Goal: Information Seeking & Learning: Compare options

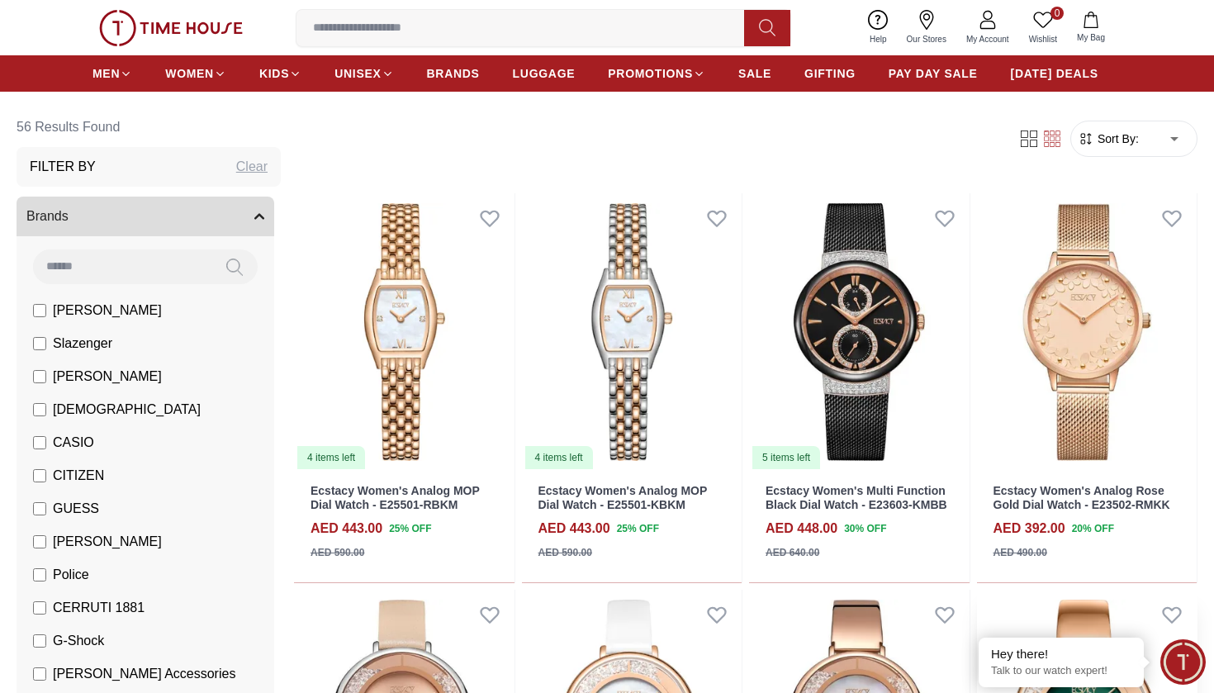
scroll to position [138, 0]
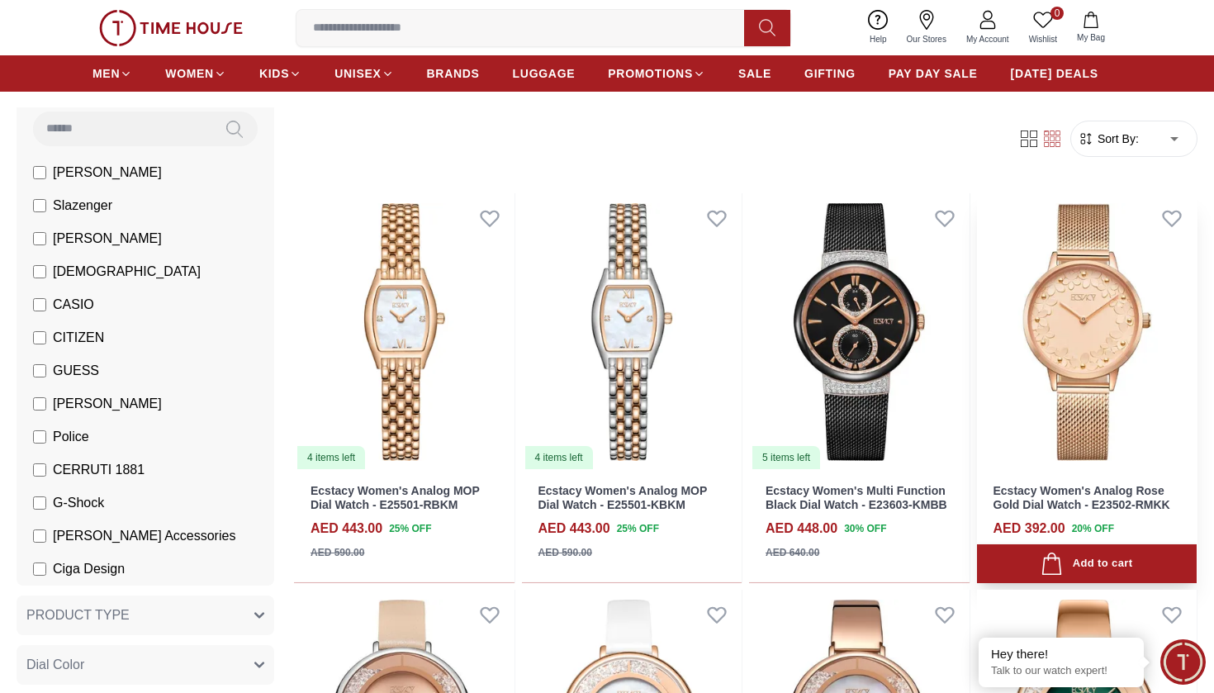
click at [1120, 296] on img at bounding box center [1087, 332] width 221 height 278
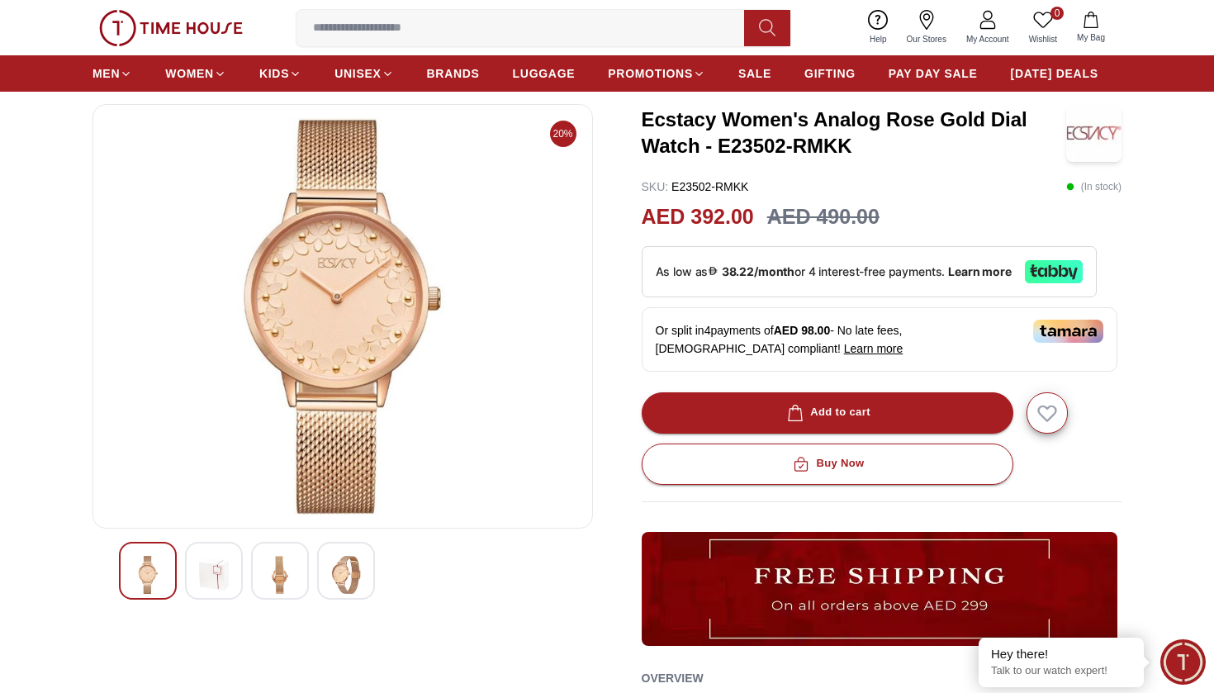
click at [218, 568] on img at bounding box center [214, 575] width 30 height 38
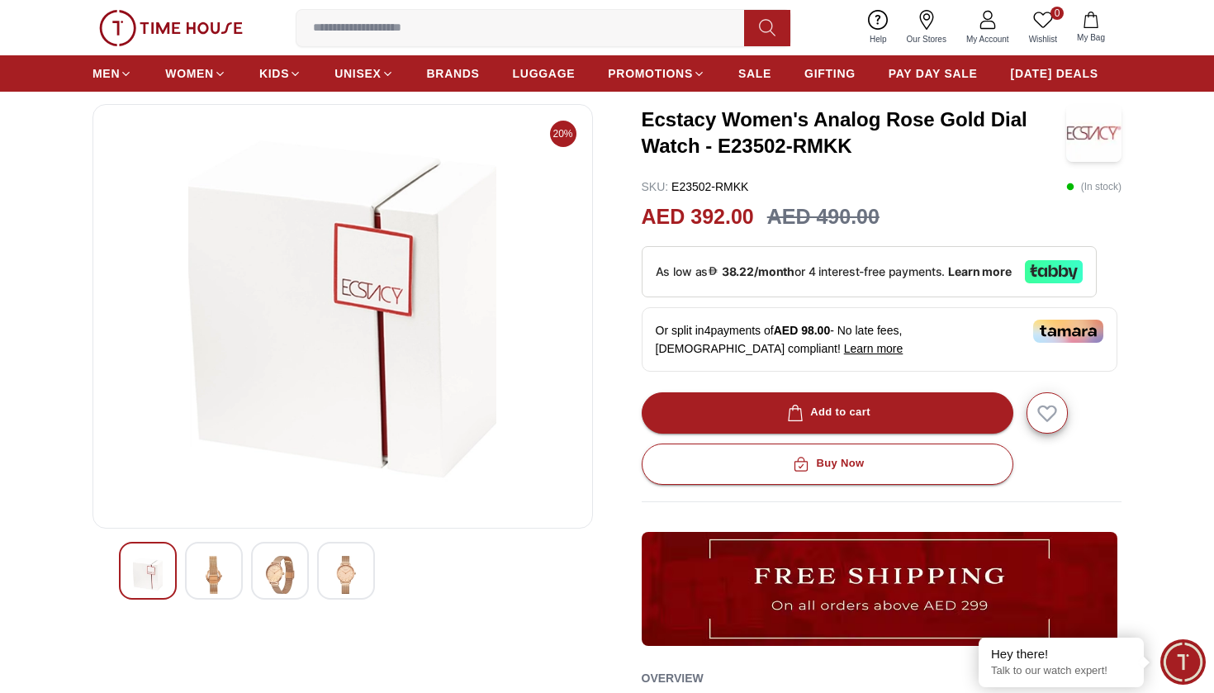
click at [290, 577] on img at bounding box center [280, 575] width 30 height 38
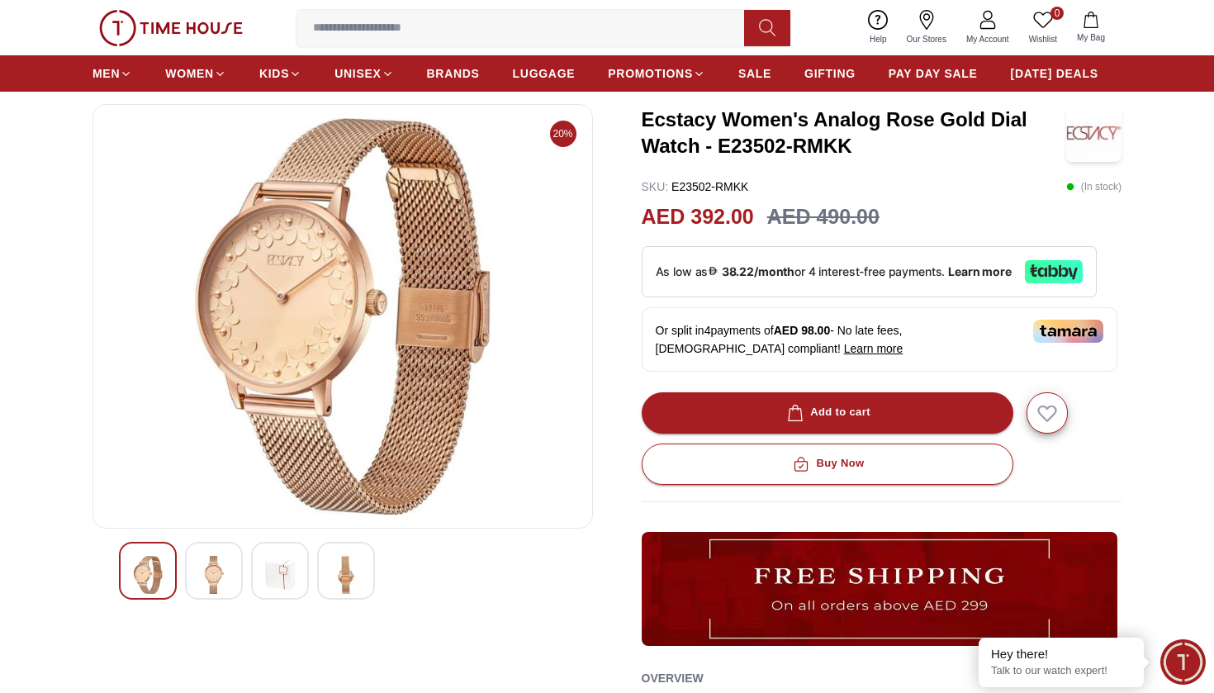
click at [228, 575] on img at bounding box center [214, 575] width 30 height 38
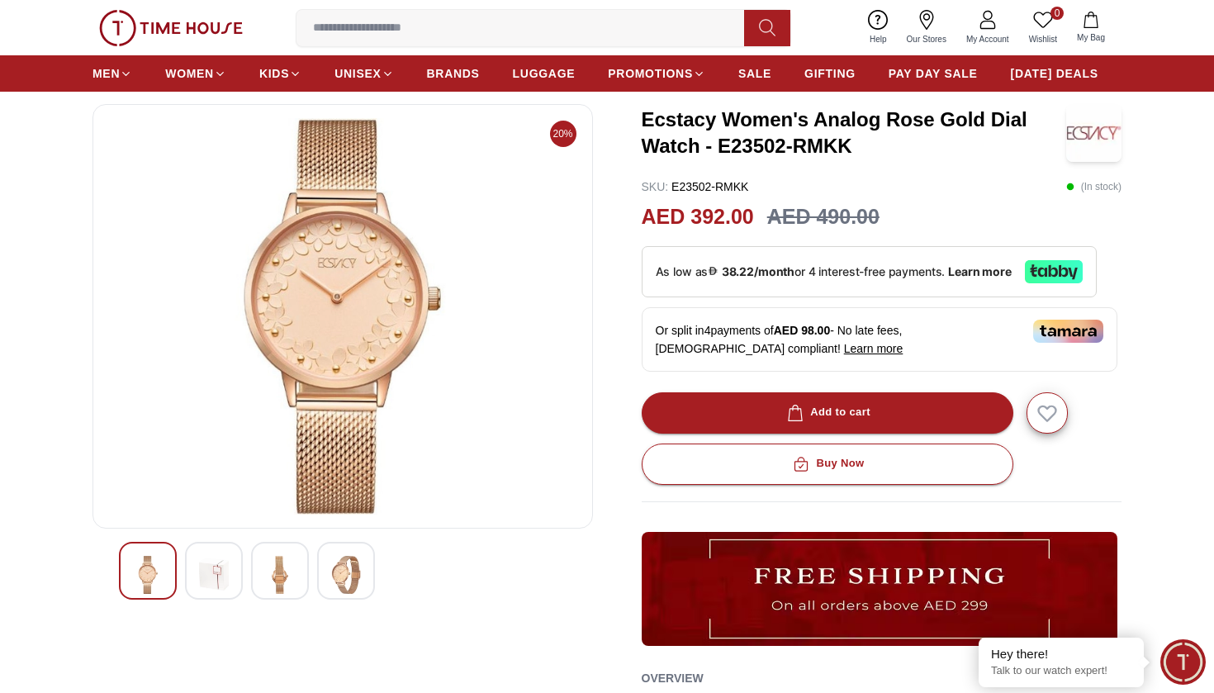
click at [276, 577] on img at bounding box center [280, 575] width 30 height 38
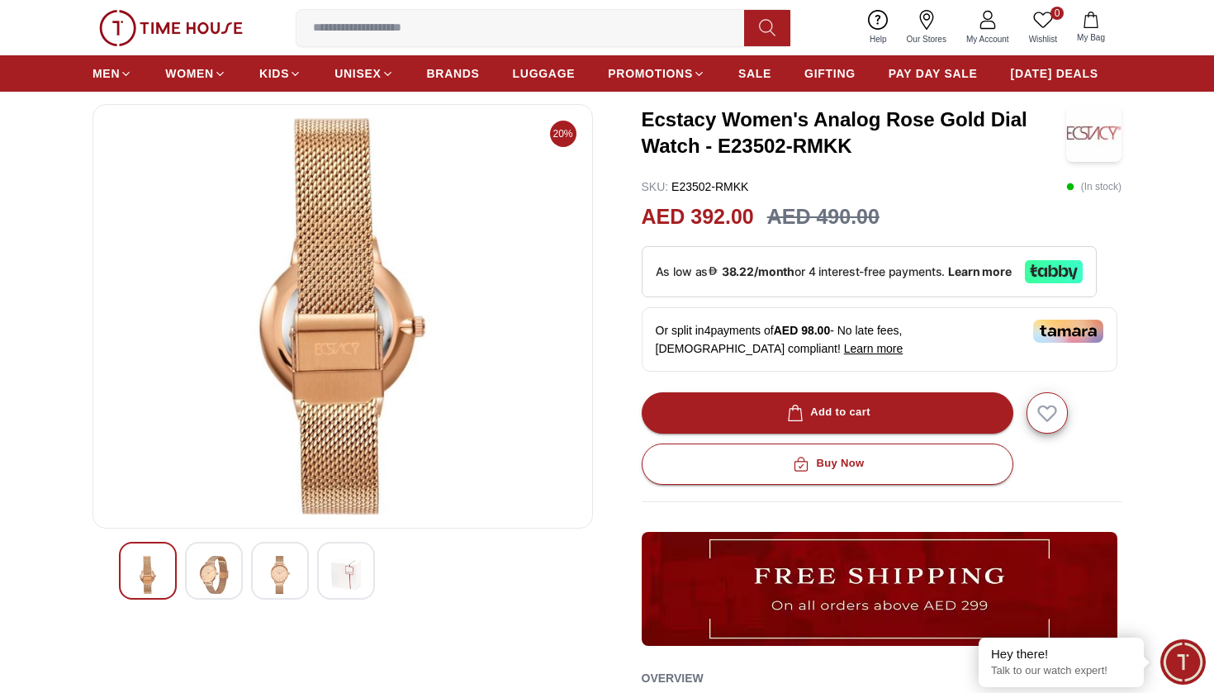
click at [329, 579] on div at bounding box center [346, 571] width 58 height 58
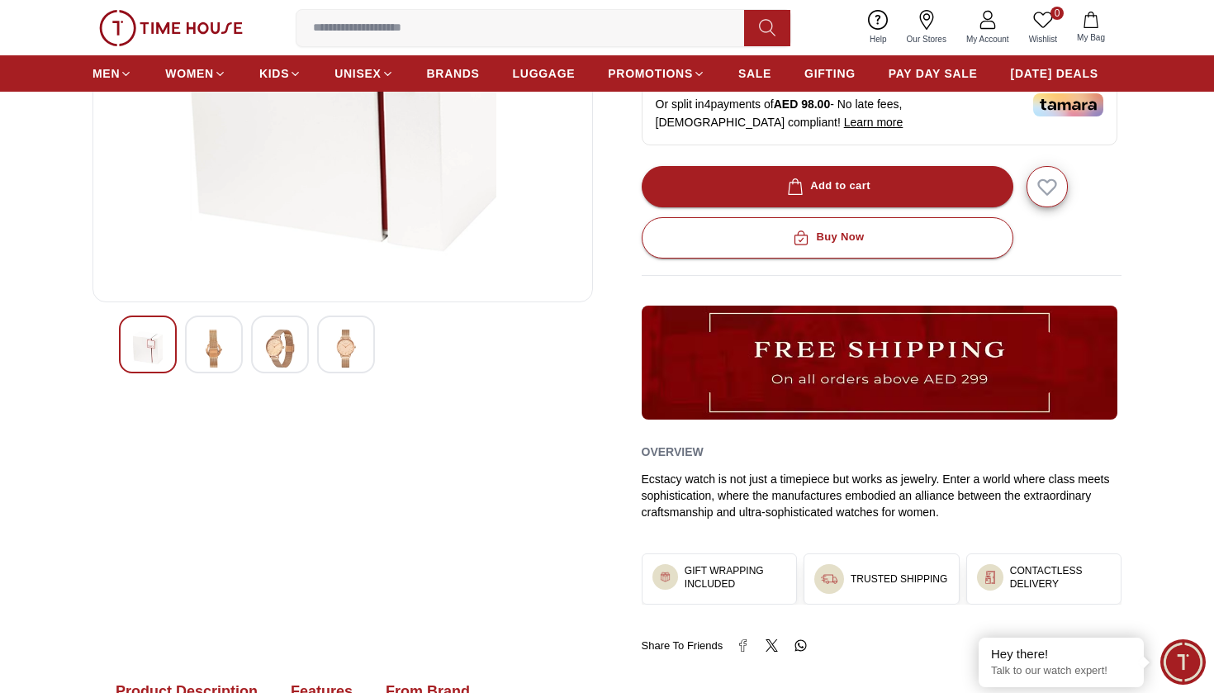
scroll to position [284, 0]
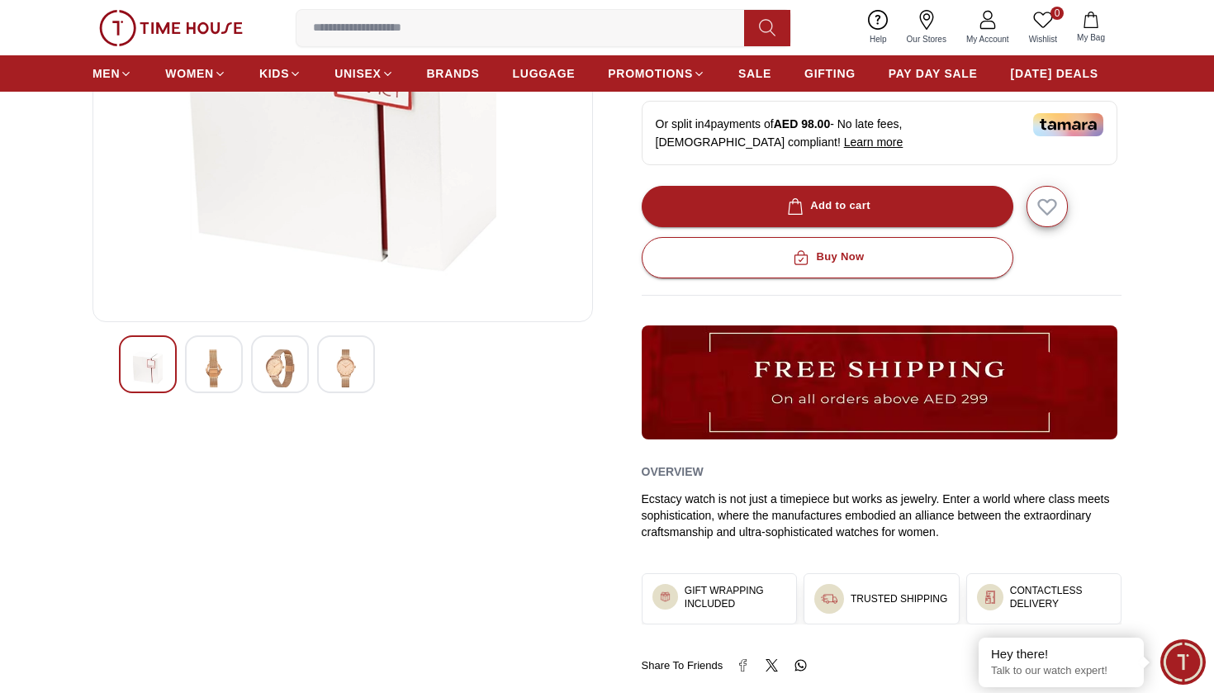
click at [224, 373] on img at bounding box center [214, 368] width 30 height 38
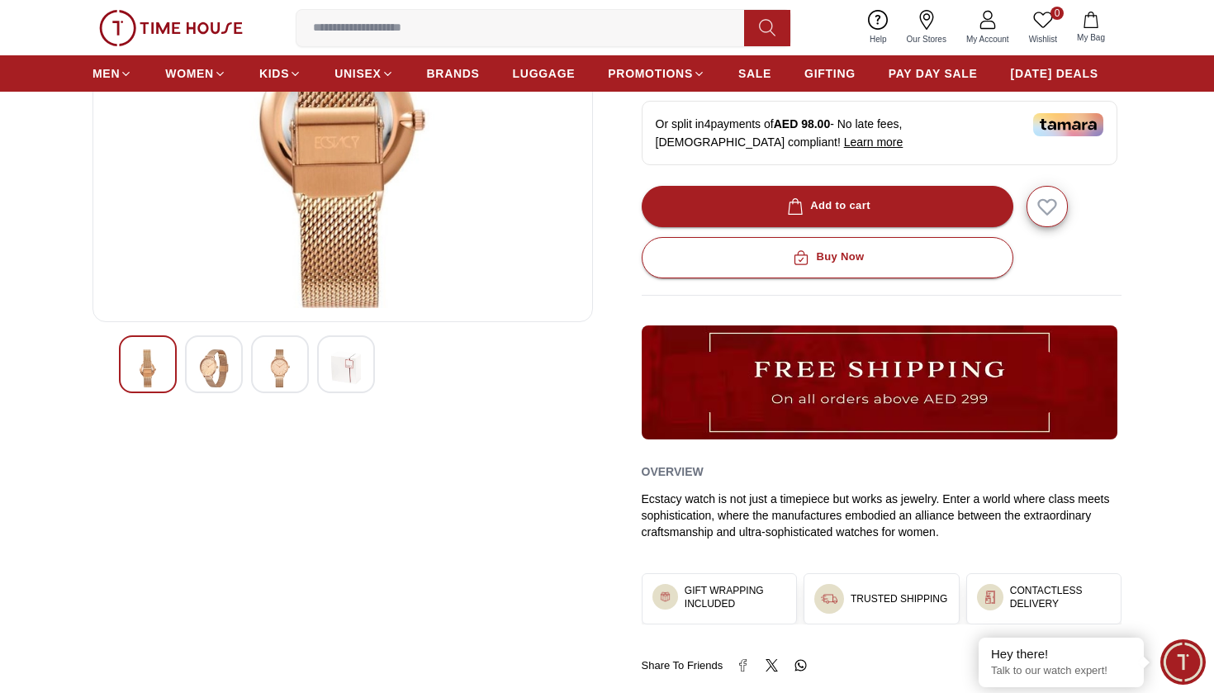
click at [273, 375] on img at bounding box center [280, 368] width 30 height 38
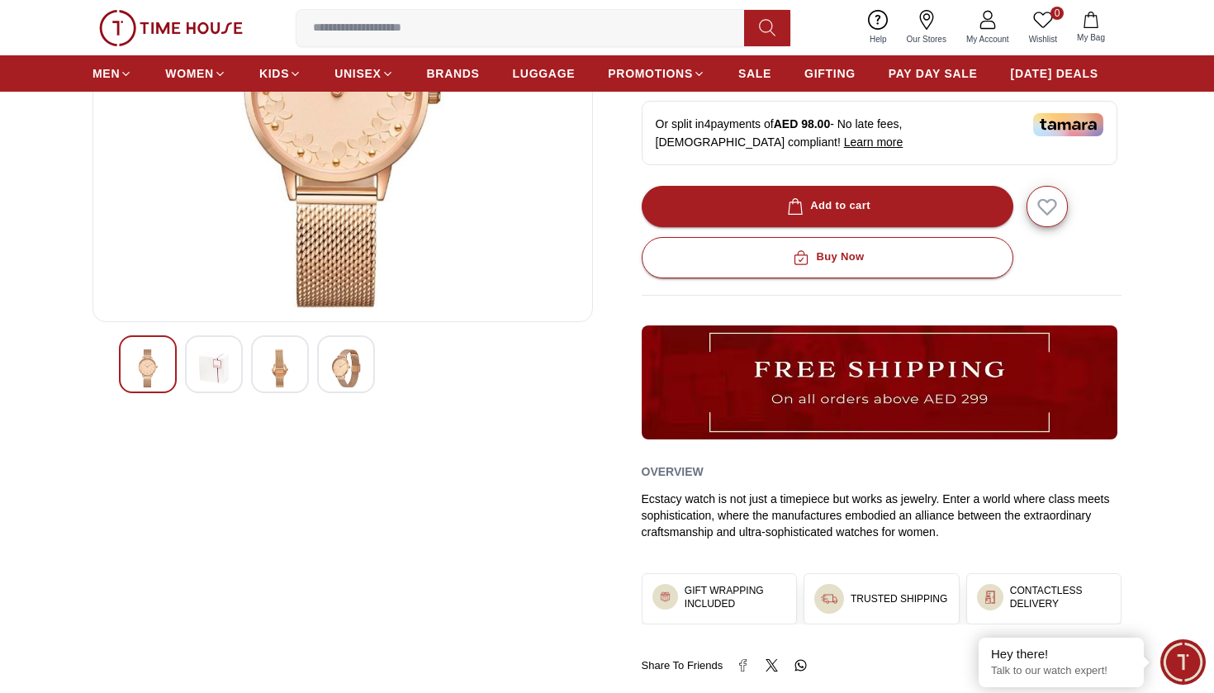
click at [344, 378] on img at bounding box center [346, 368] width 30 height 38
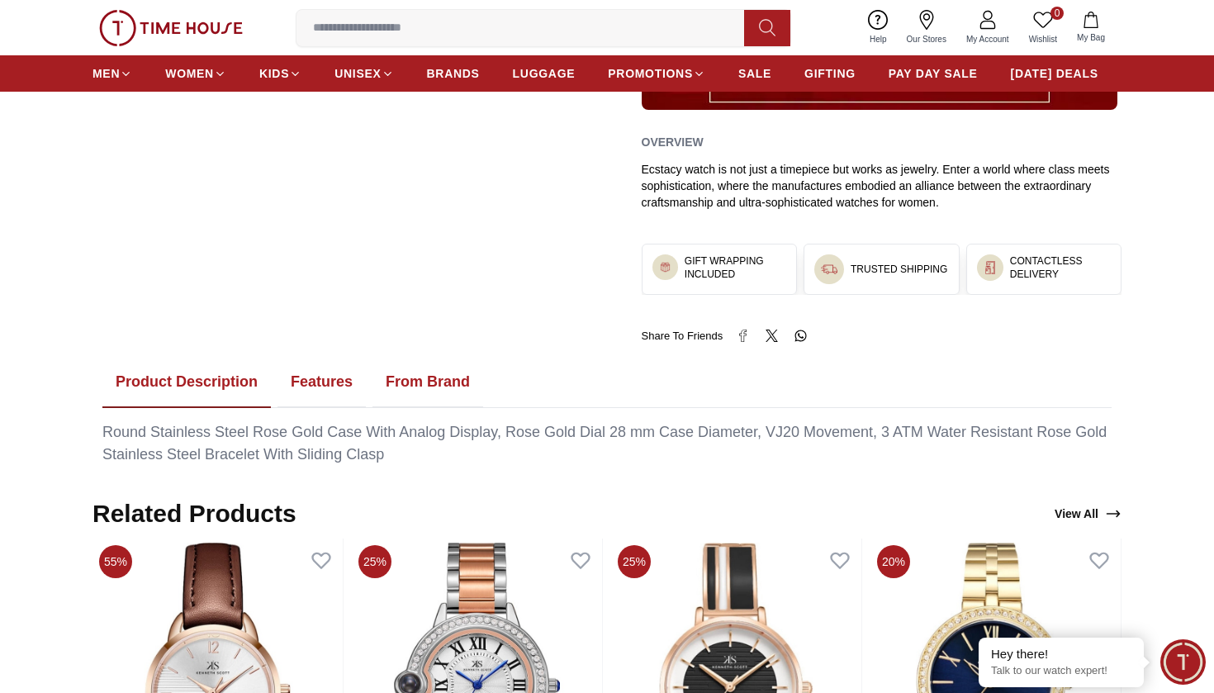
scroll to position [615, 0]
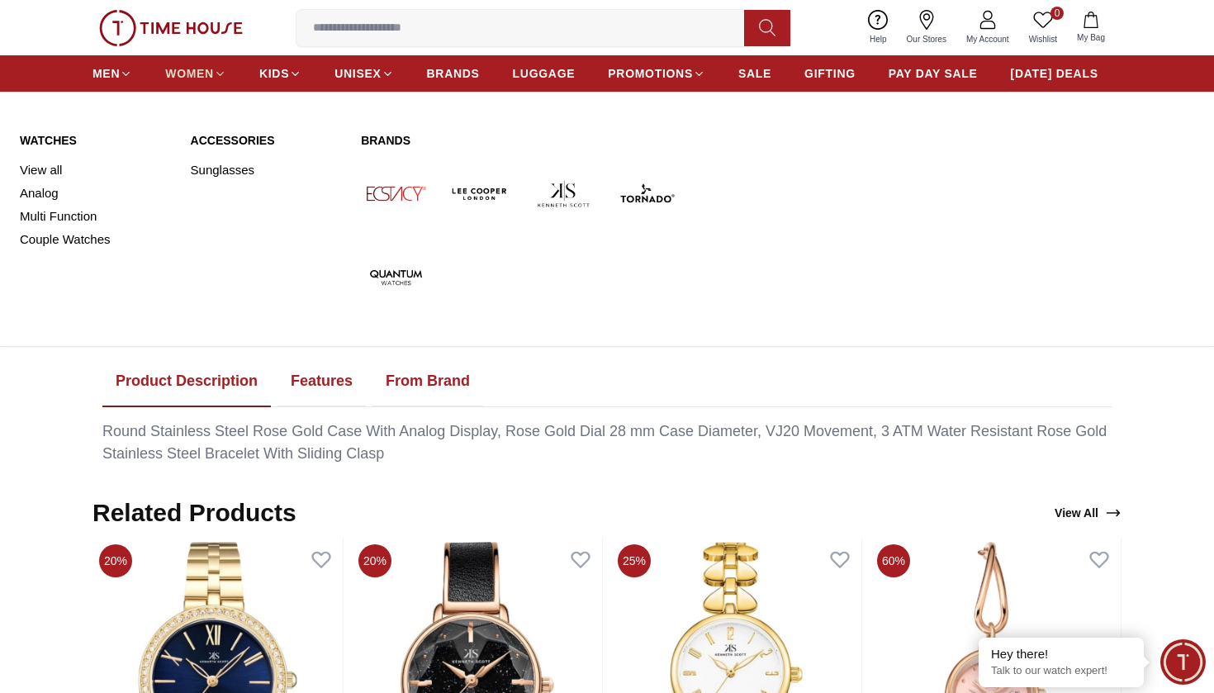
click at [205, 79] on span "WOMEN" at bounding box center [189, 73] width 49 height 17
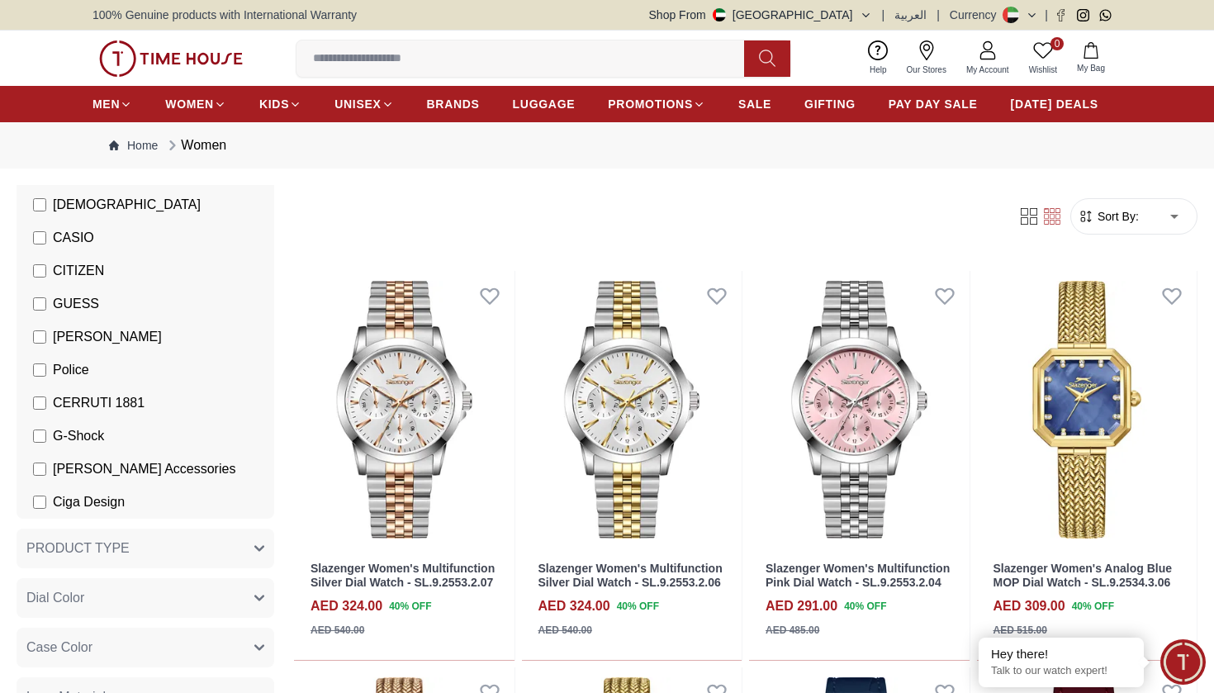
scroll to position [284, 0]
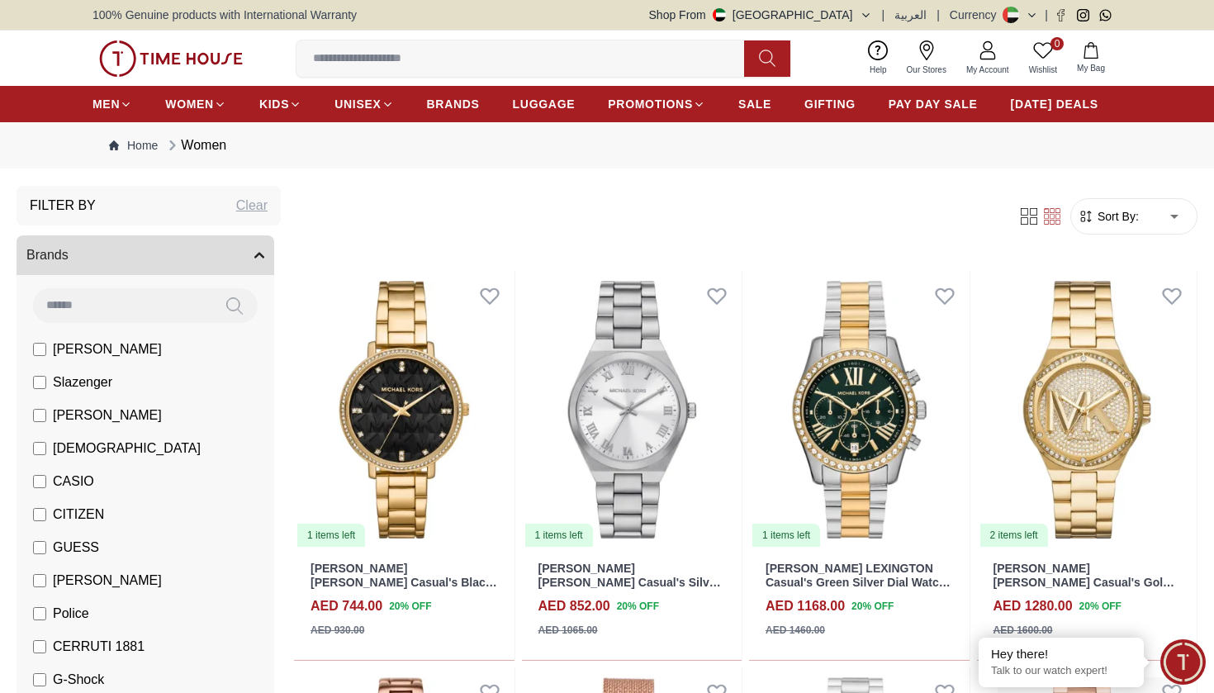
scroll to position [37, 0]
click at [51, 349] on label "[PERSON_NAME]" at bounding box center [97, 351] width 129 height 20
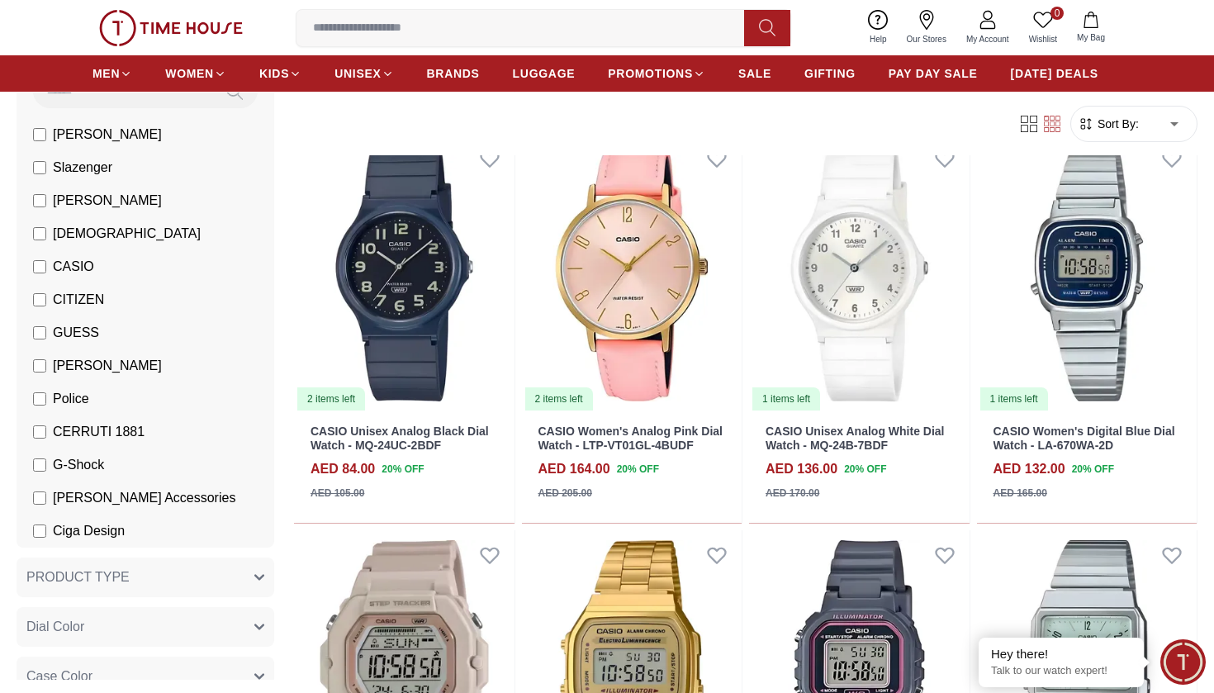
scroll to position [162, 0]
click at [357, 20] on input at bounding box center [527, 28] width 461 height 33
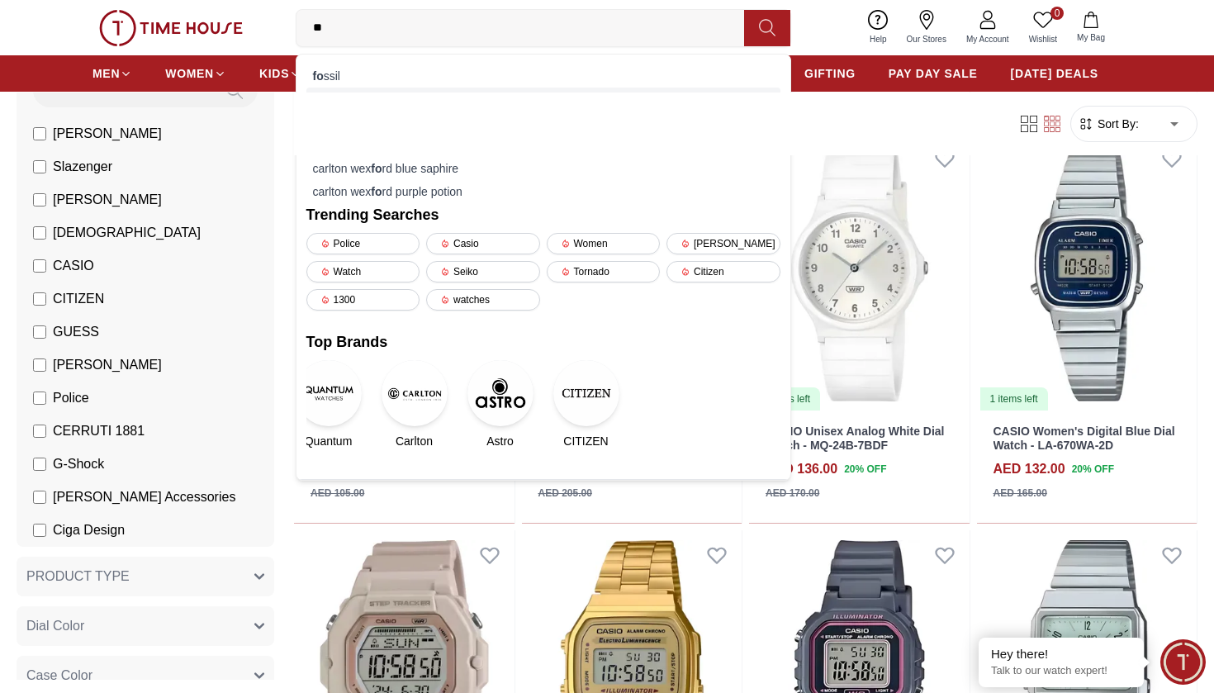
type input "**"
click at [417, 88] on div "skybags fo rge unisex black" at bounding box center [543, 99] width 474 height 23
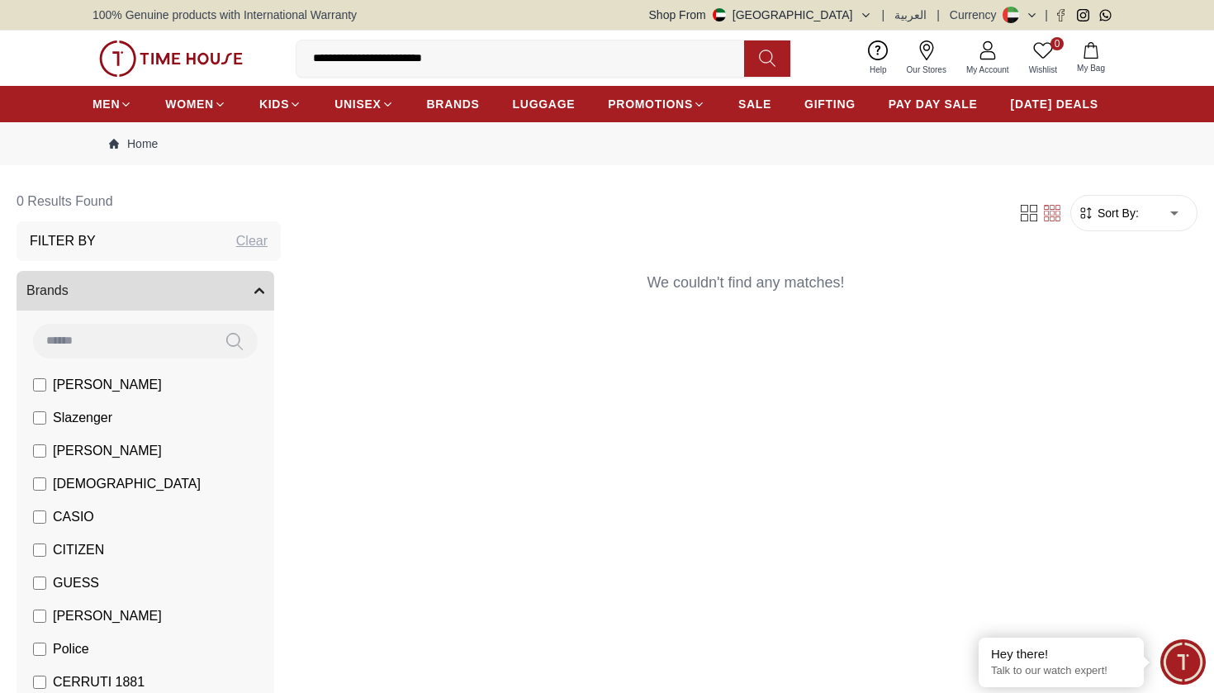
click at [119, 354] on input at bounding box center [122, 340] width 178 height 33
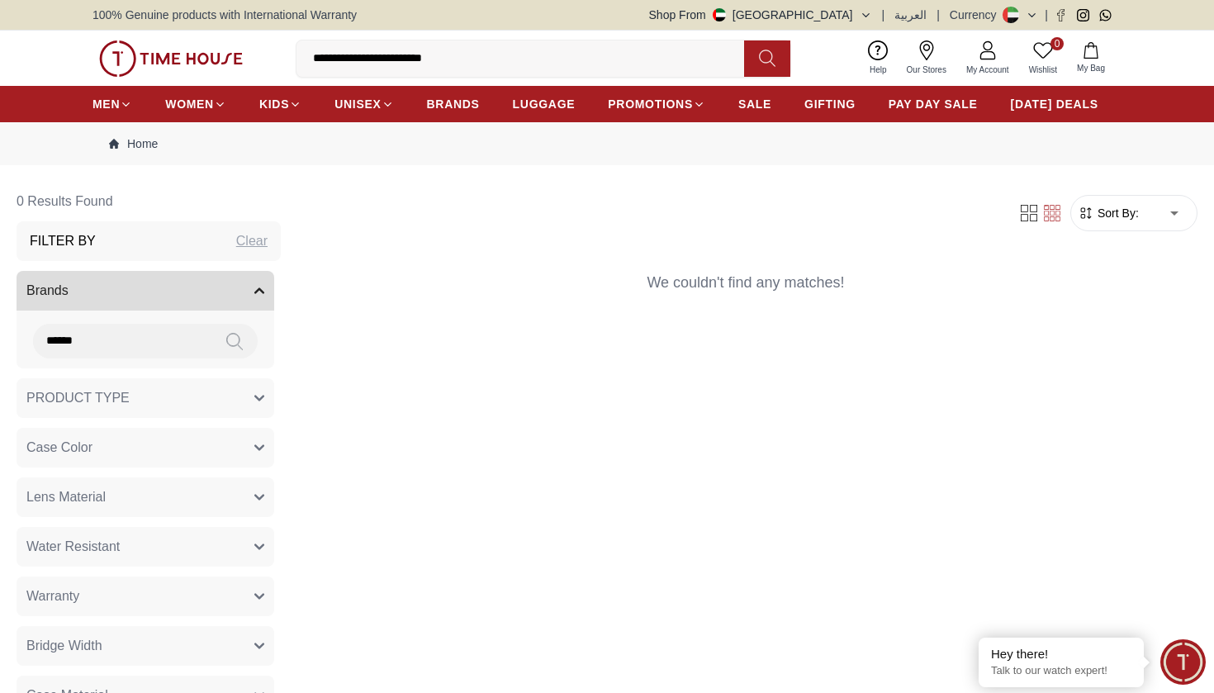
type input "******"
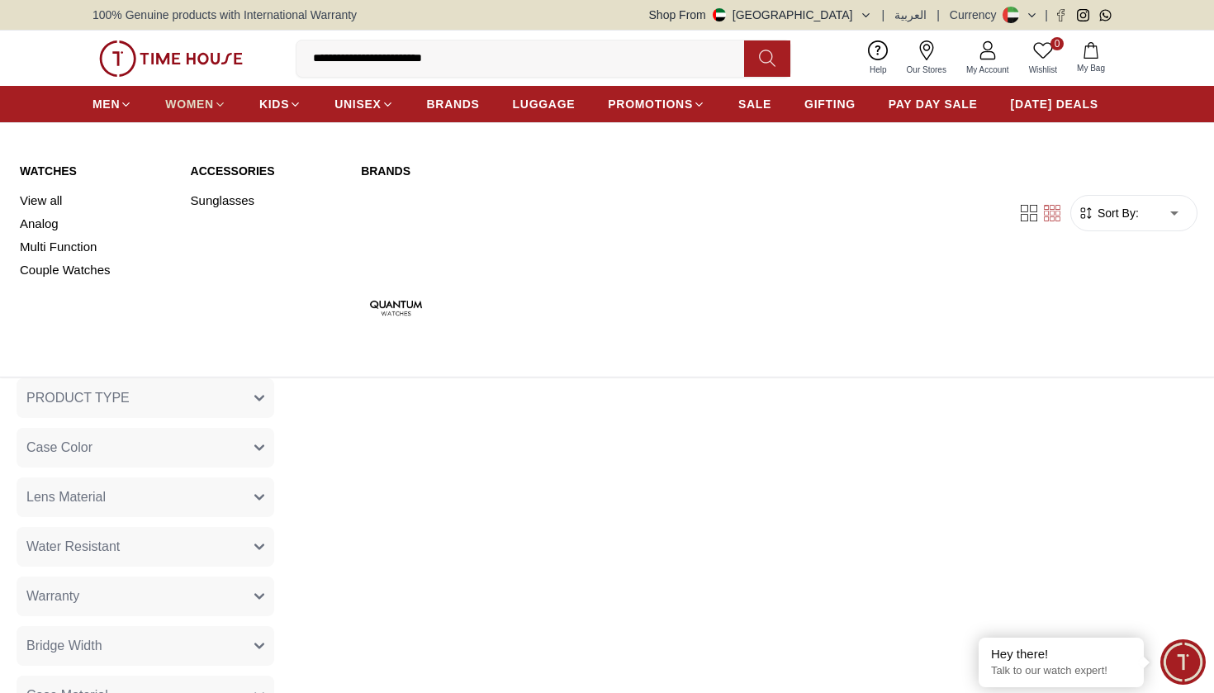
click at [184, 102] on span "WOMEN" at bounding box center [189, 104] width 49 height 17
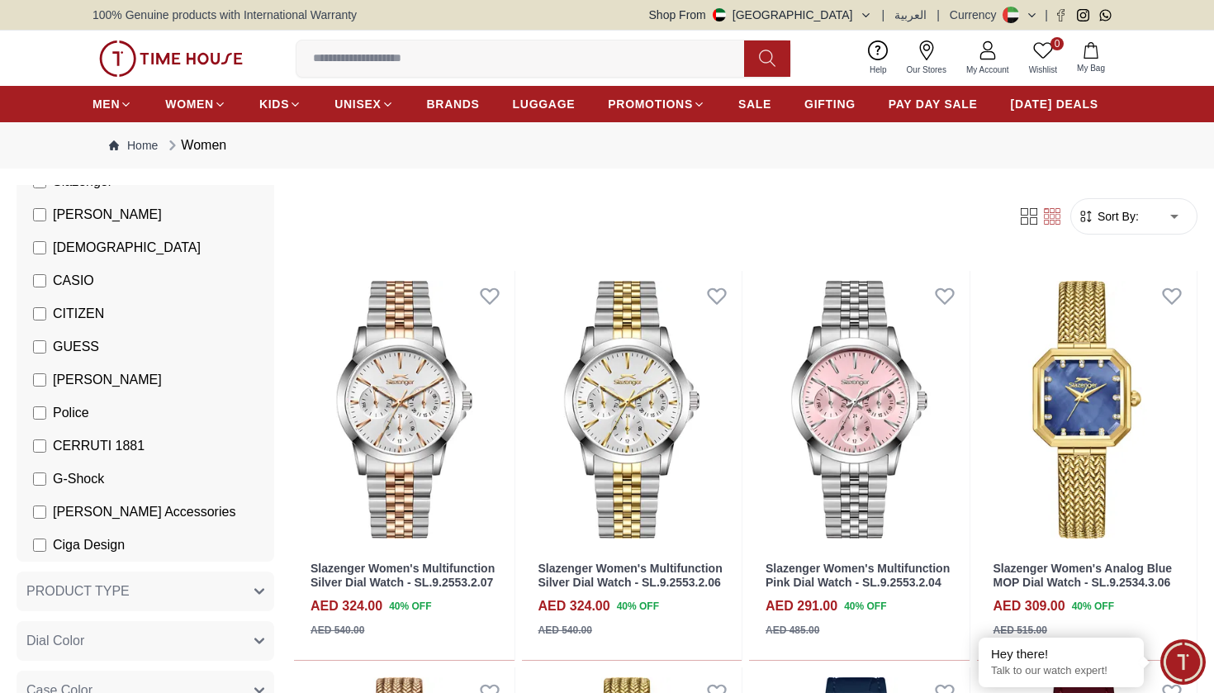
scroll to position [240, 0]
click at [55, 481] on span "G-Shock" at bounding box center [78, 478] width 51 height 20
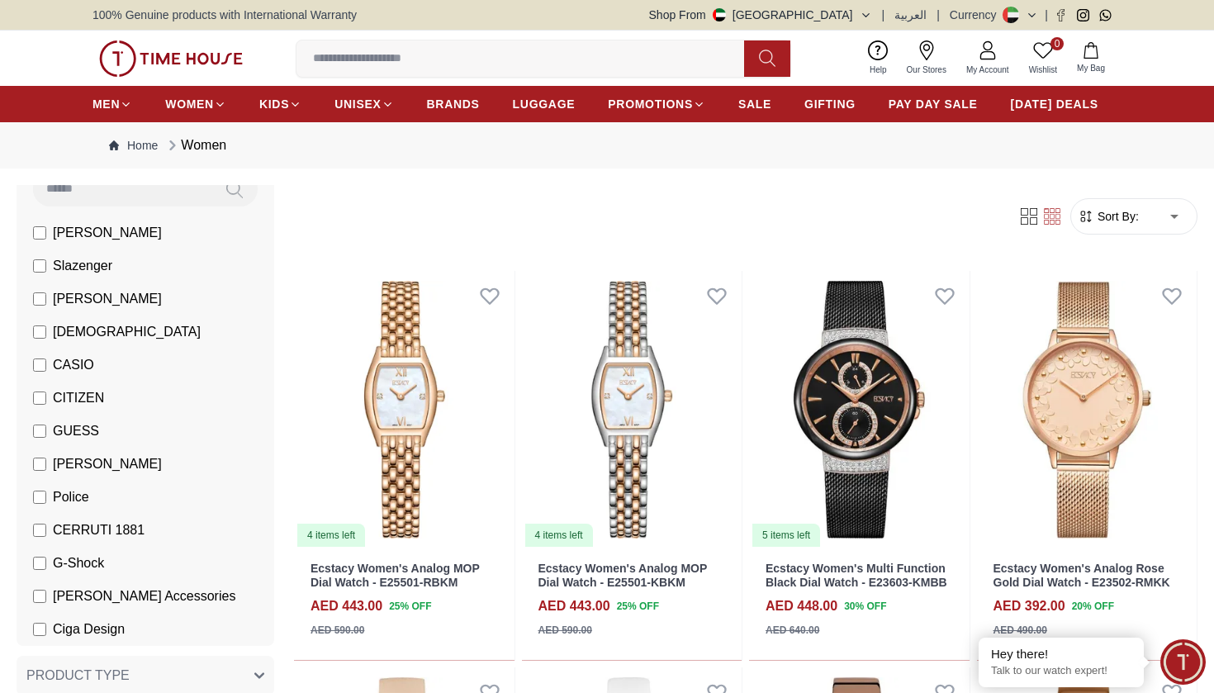
scroll to position [151, 0]
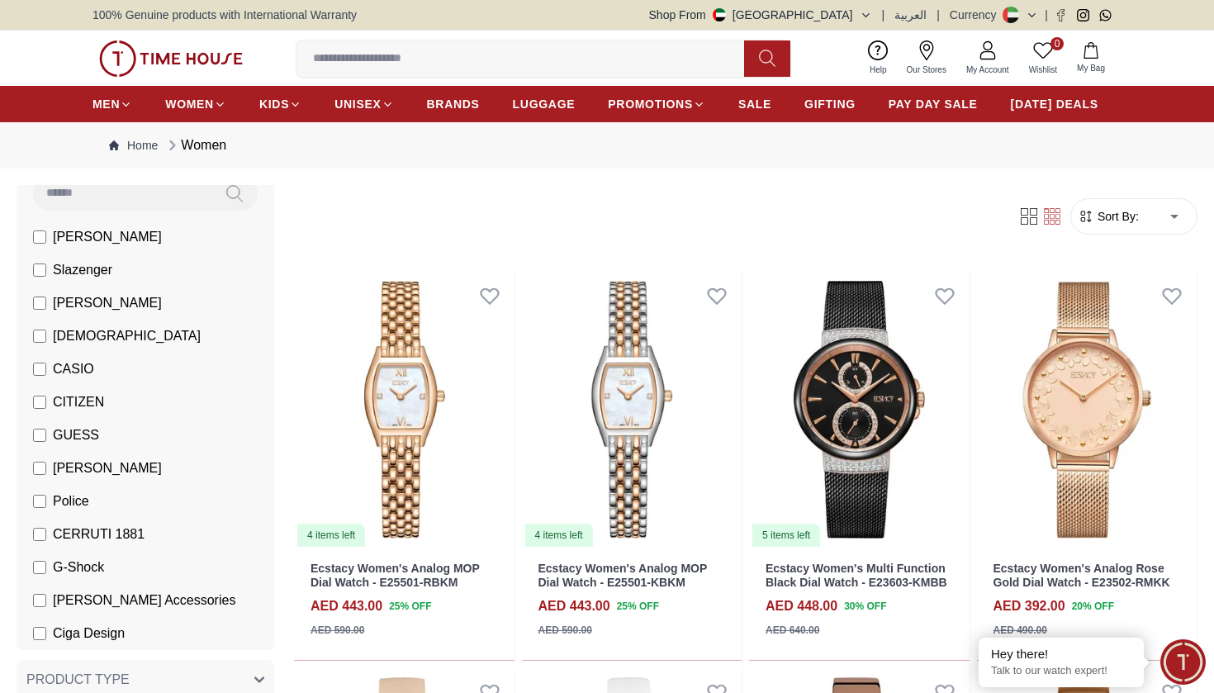
click at [44, 295] on label "[PERSON_NAME]" at bounding box center [97, 303] width 129 height 20
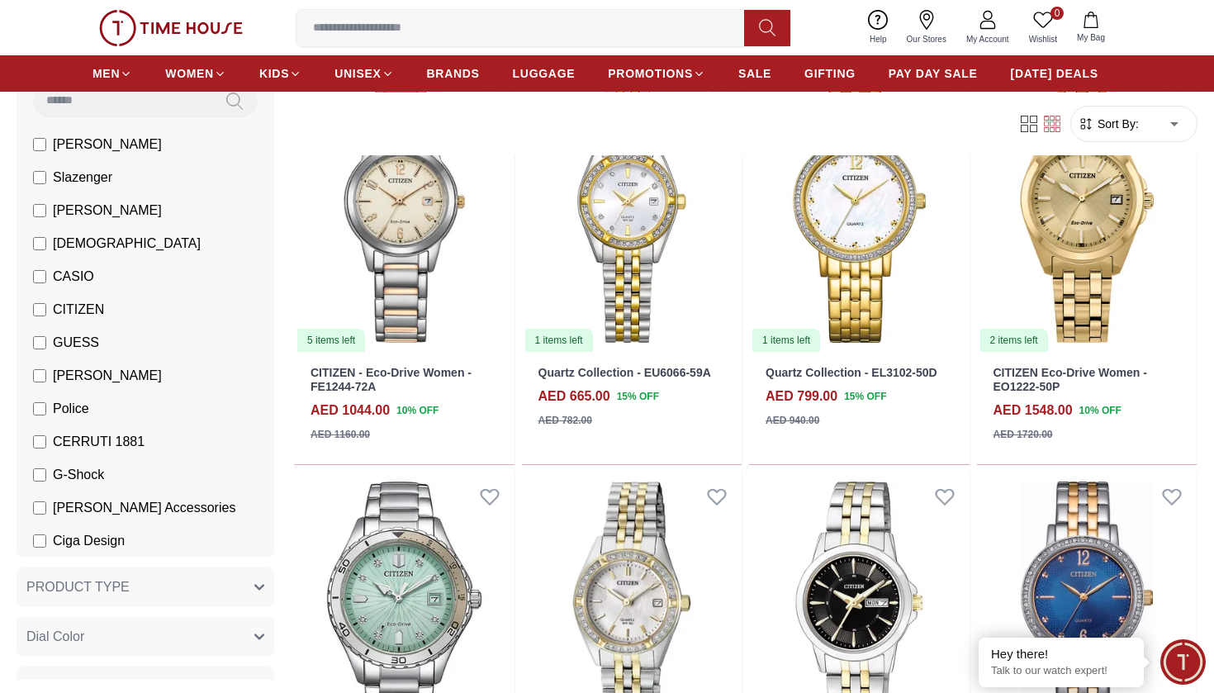
scroll to position [990, 0]
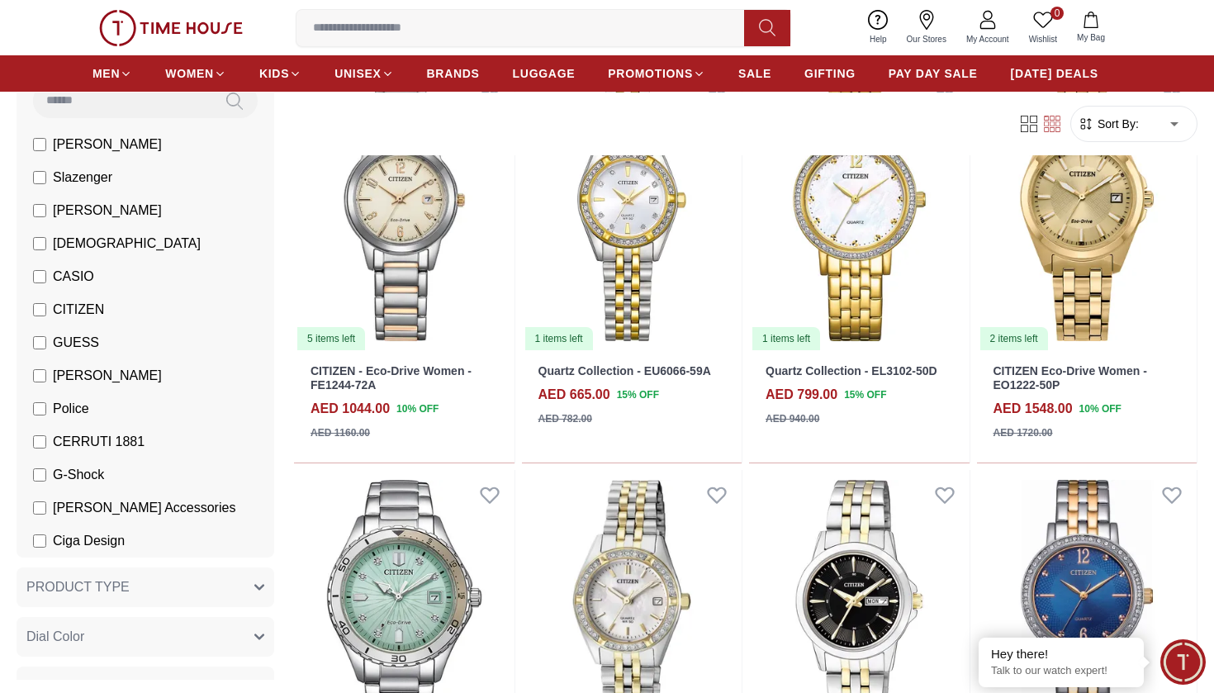
scroll to position [711, 0]
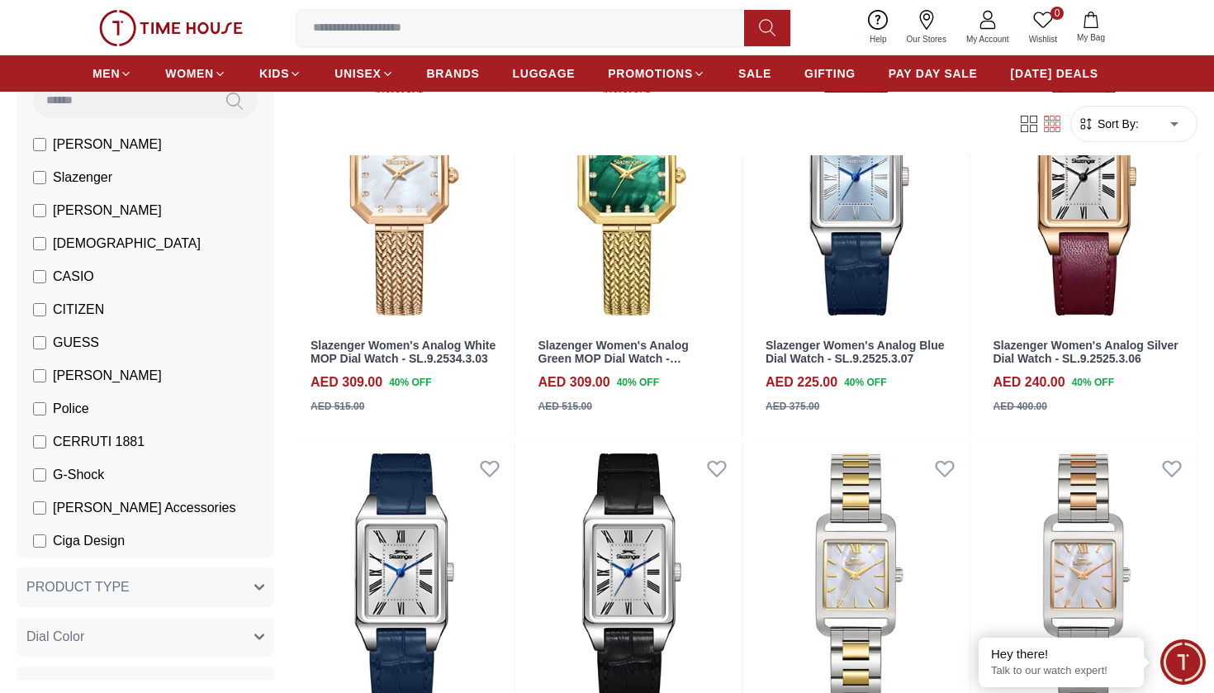
scroll to position [621, 0]
